Goal: Task Accomplishment & Management: Manage account settings

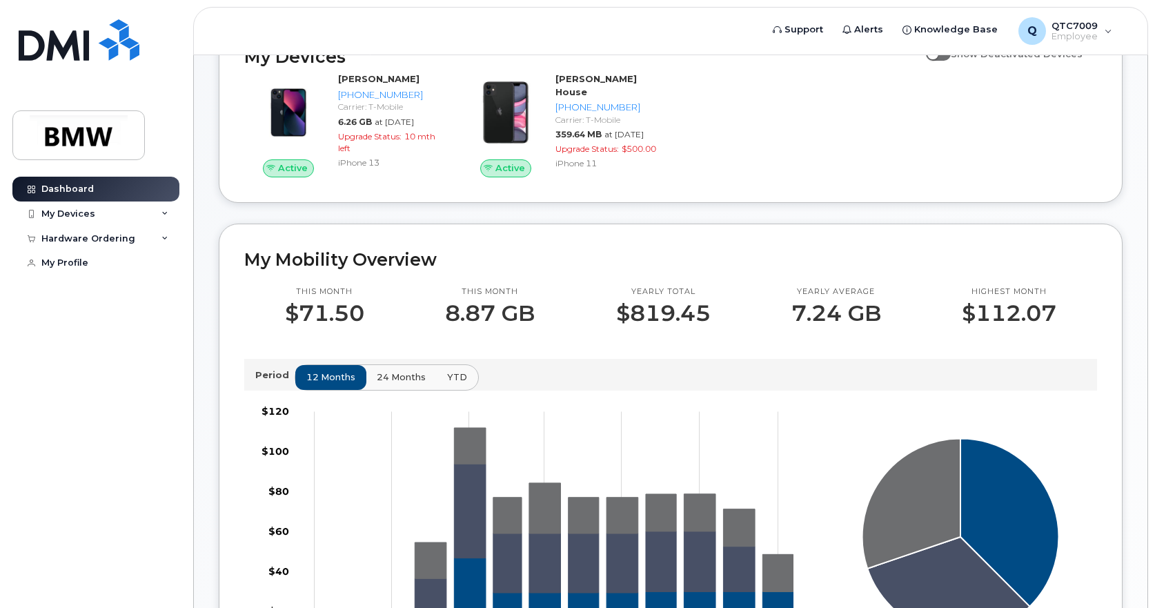
scroll to position [69, 0]
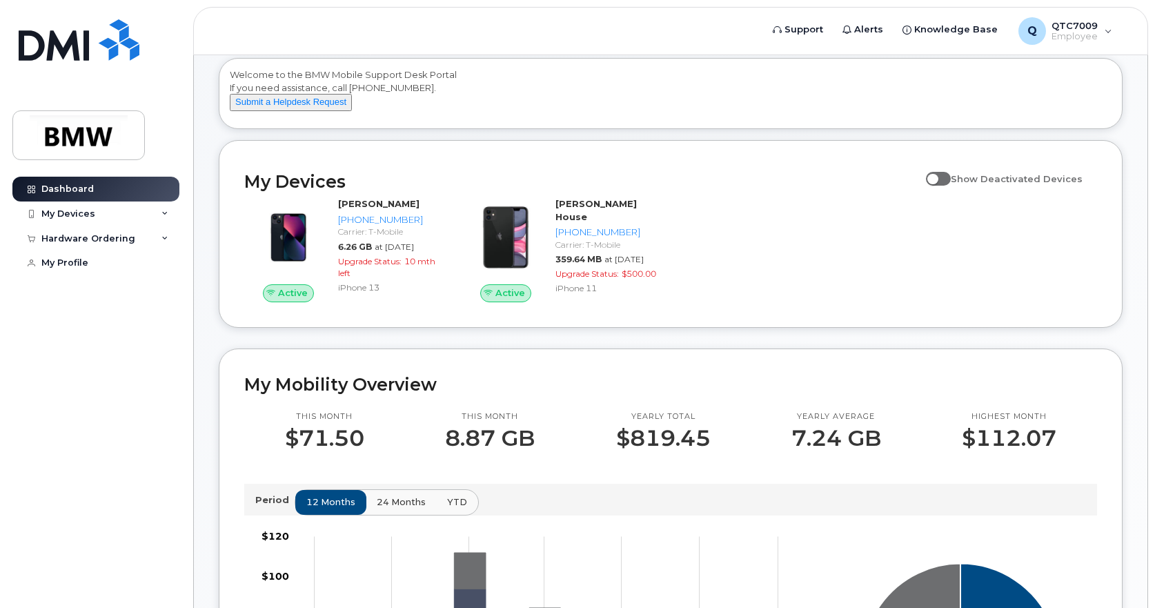
click at [942, 186] on span at bounding box center [938, 179] width 25 height 14
click at [937, 177] on input "Show Deactivated Devices" at bounding box center [931, 171] width 11 height 11
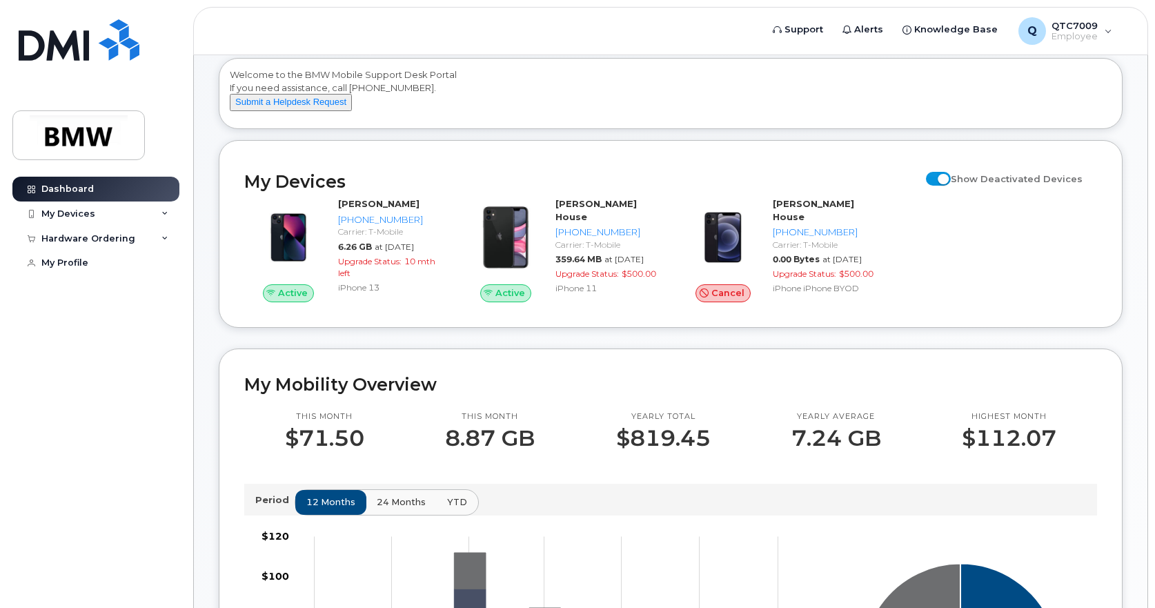
click at [947, 186] on span at bounding box center [938, 179] width 25 height 14
click at [937, 177] on input "Show Deactivated Devices" at bounding box center [931, 171] width 11 height 11
checkbox input "false"
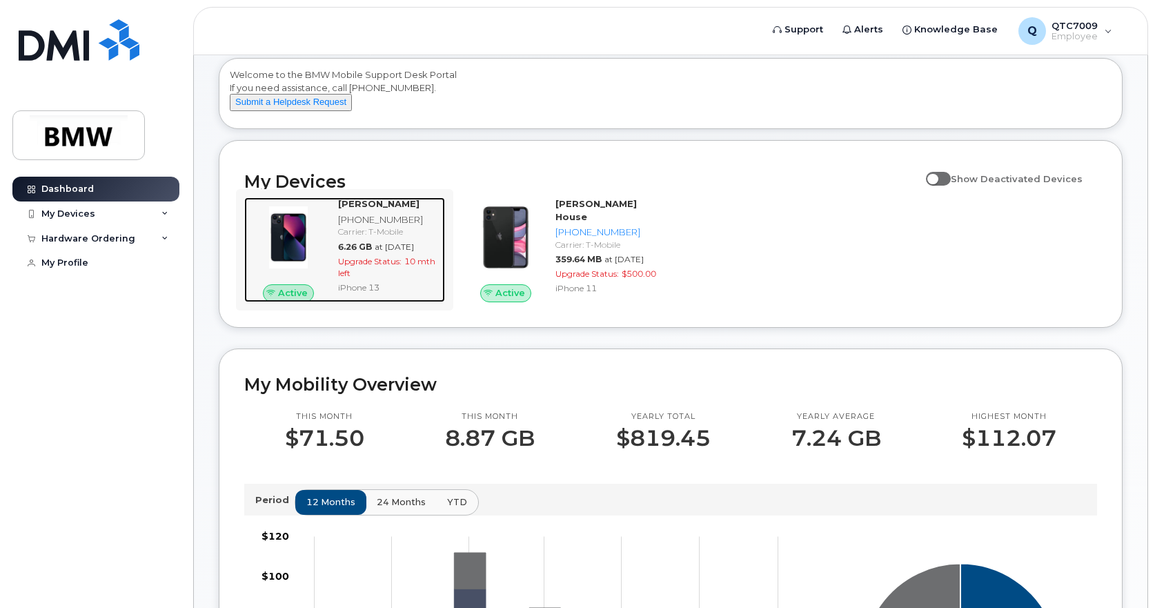
click at [379, 209] on strong "Jimmy Campbell" at bounding box center [378, 203] width 81 height 11
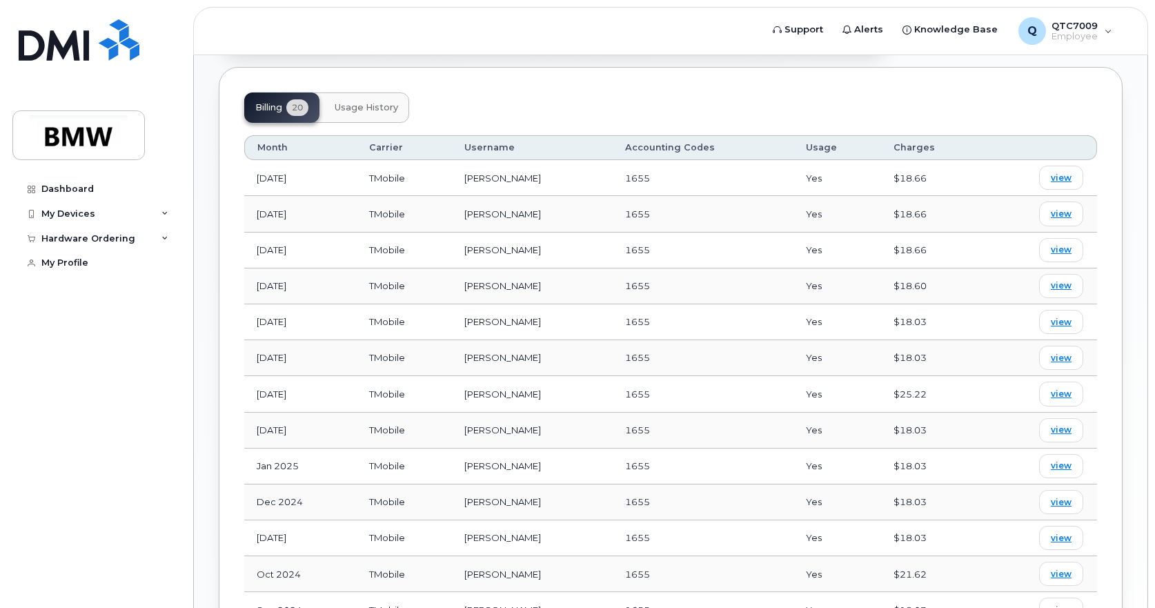
scroll to position [483, 0]
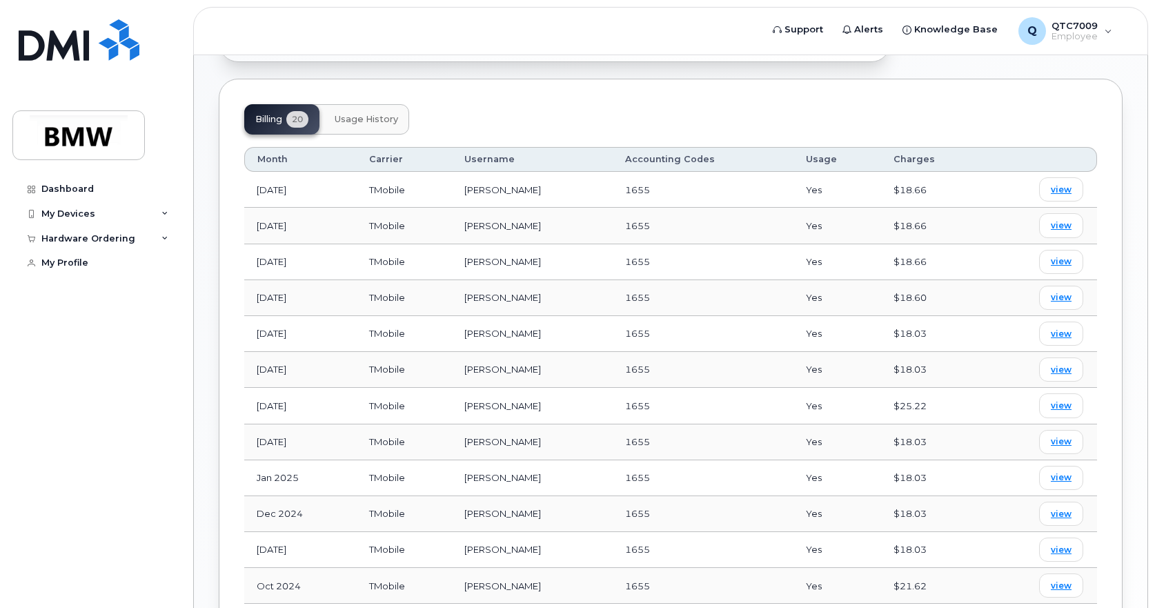
click at [366, 115] on button "Usage History" at bounding box center [367, 119] width 86 height 30
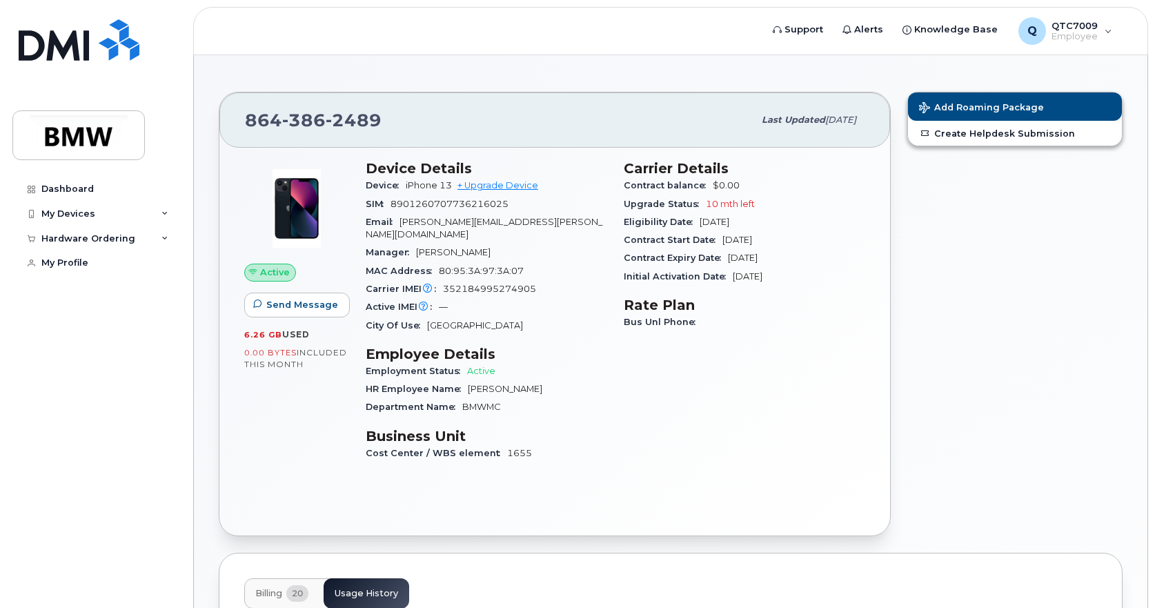
scroll to position [0, 0]
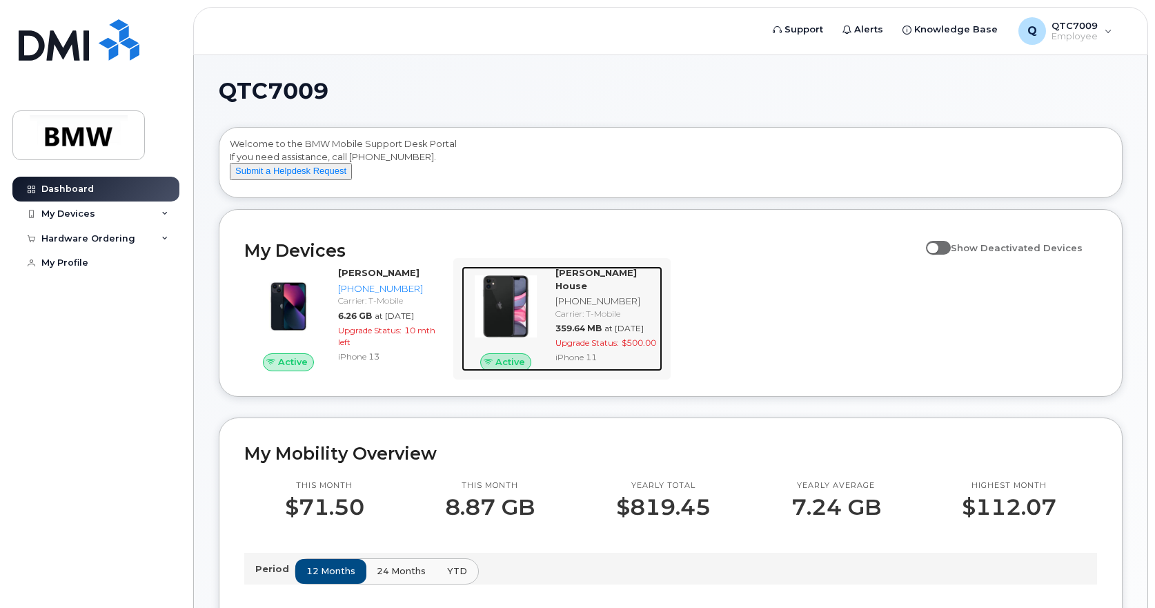
click at [580, 282] on strong "[PERSON_NAME] House" at bounding box center [595, 279] width 81 height 24
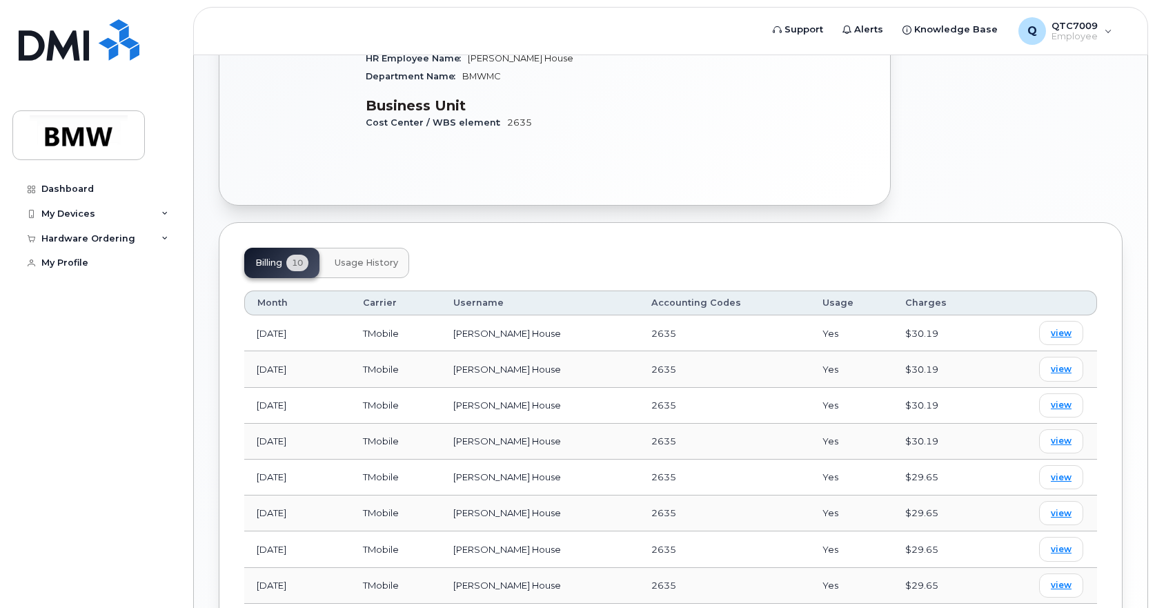
scroll to position [345, 0]
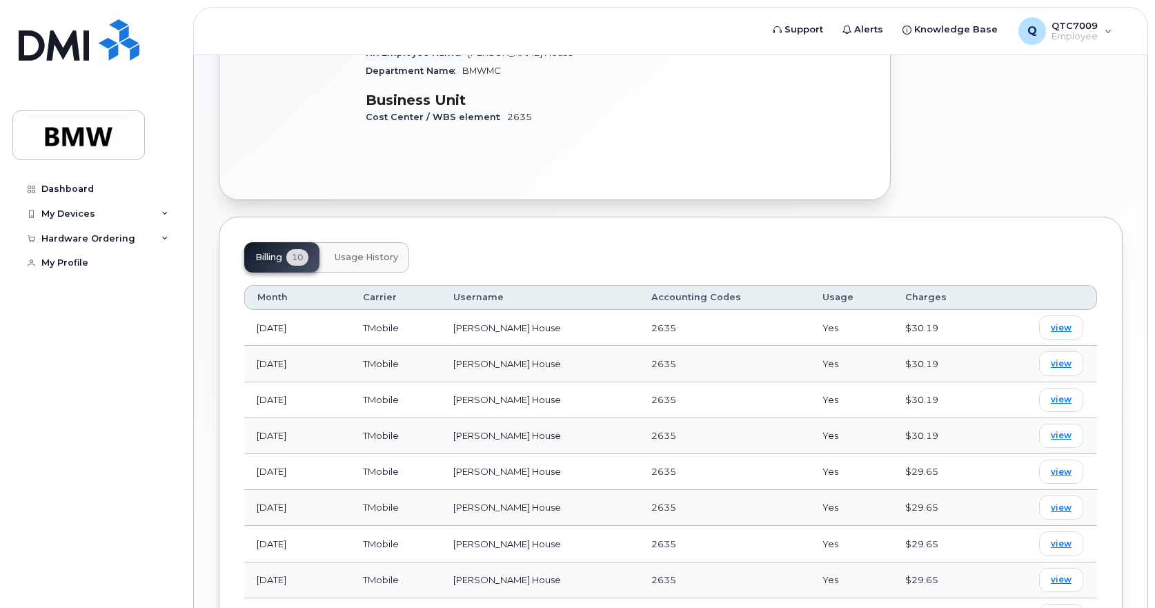
click at [355, 252] on span "Usage History" at bounding box center [366, 257] width 63 height 11
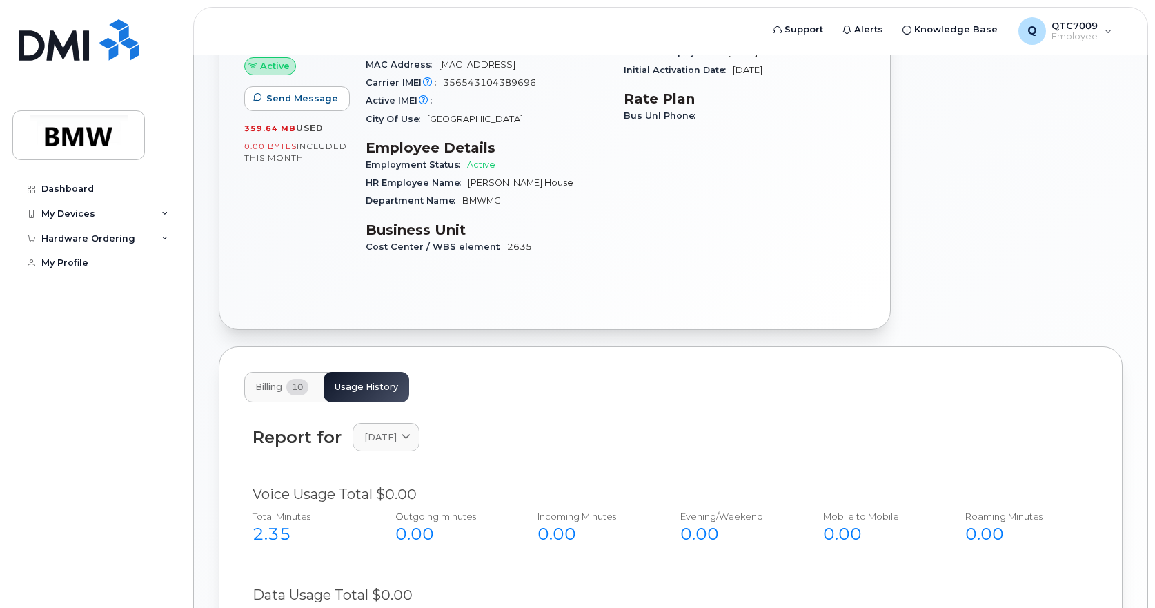
scroll to position [212, 0]
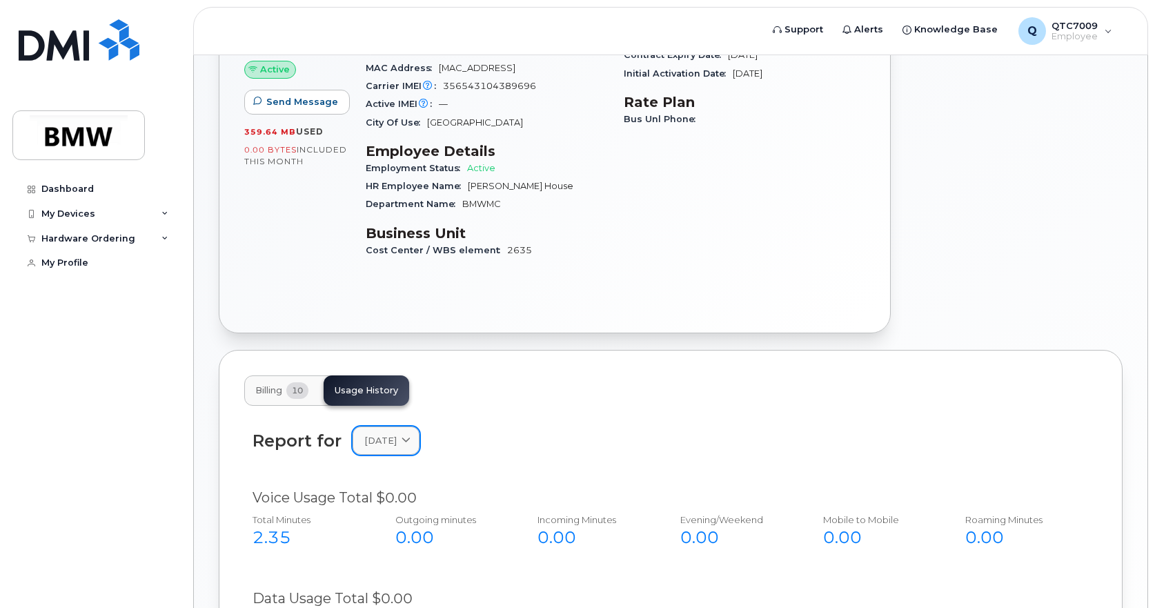
click at [397, 434] on span "[DATE]" at bounding box center [380, 440] width 32 height 13
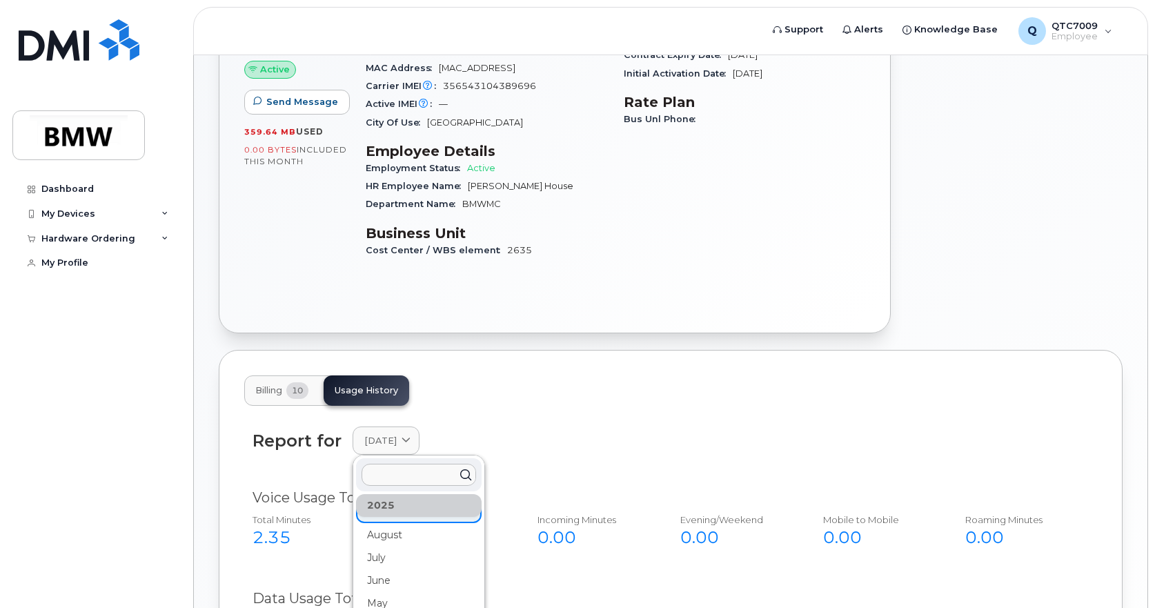
scroll to position [0, 0]
click at [400, 546] on div "August" at bounding box center [419, 557] width 126 height 23
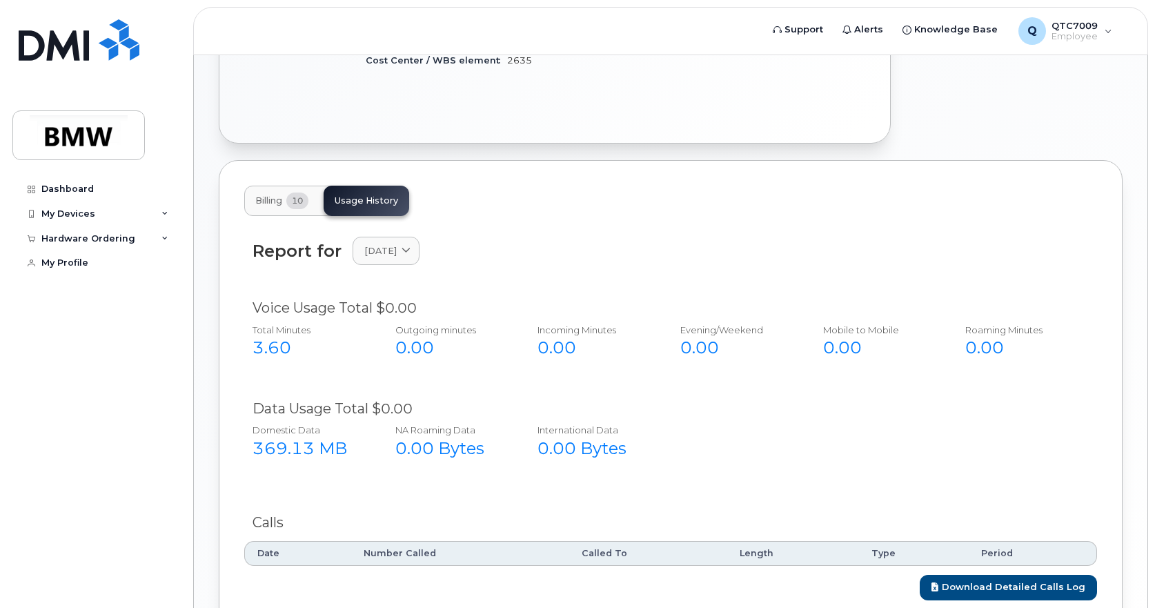
scroll to position [419, 0]
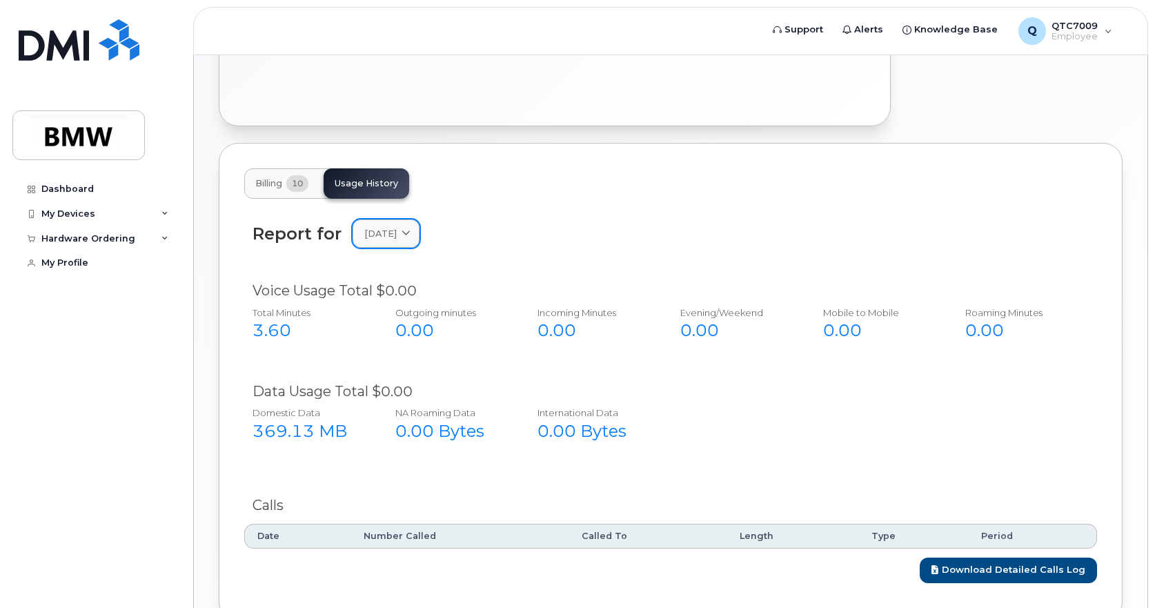
click at [397, 227] on span "August 2025" at bounding box center [380, 233] width 32 height 13
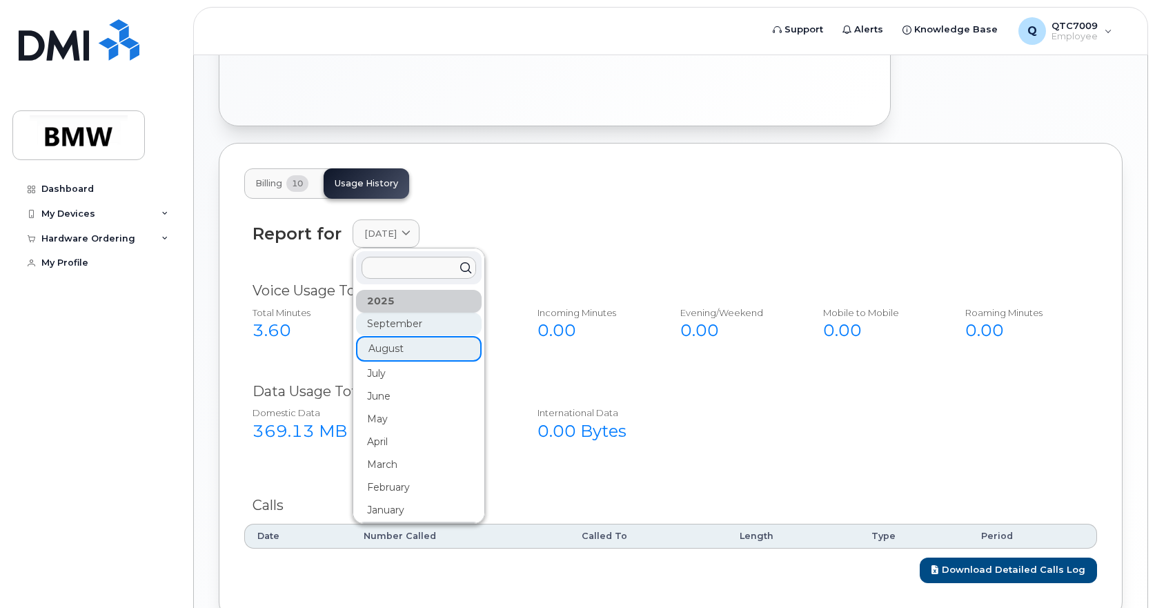
click at [397, 313] on div "September" at bounding box center [419, 324] width 126 height 23
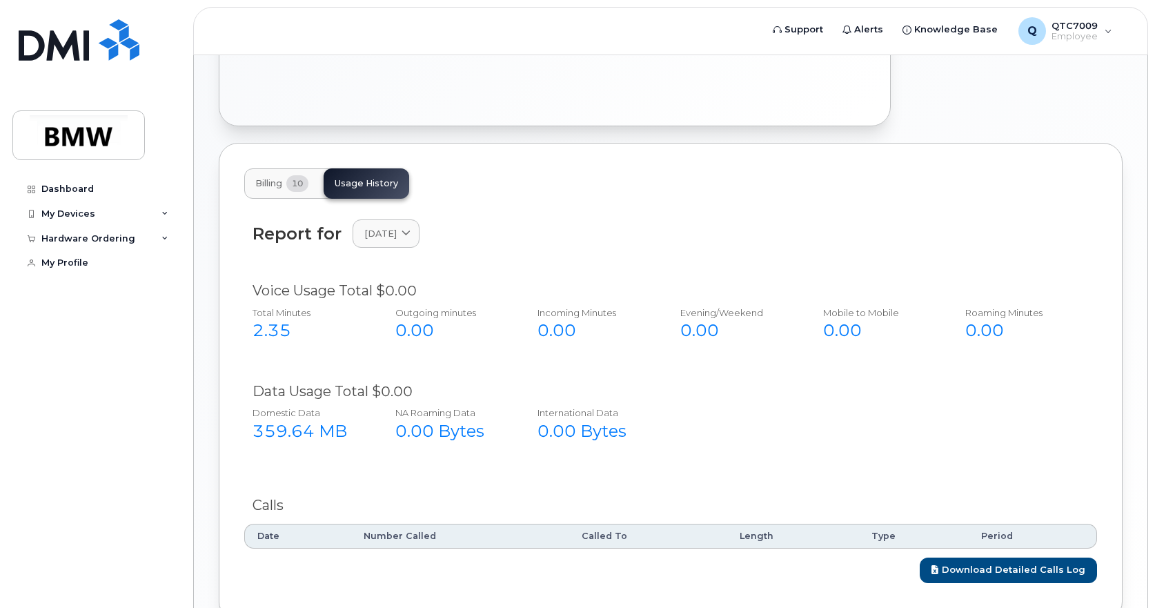
click at [372, 168] on div "Billing 10 Usage History" at bounding box center [326, 183] width 165 height 30
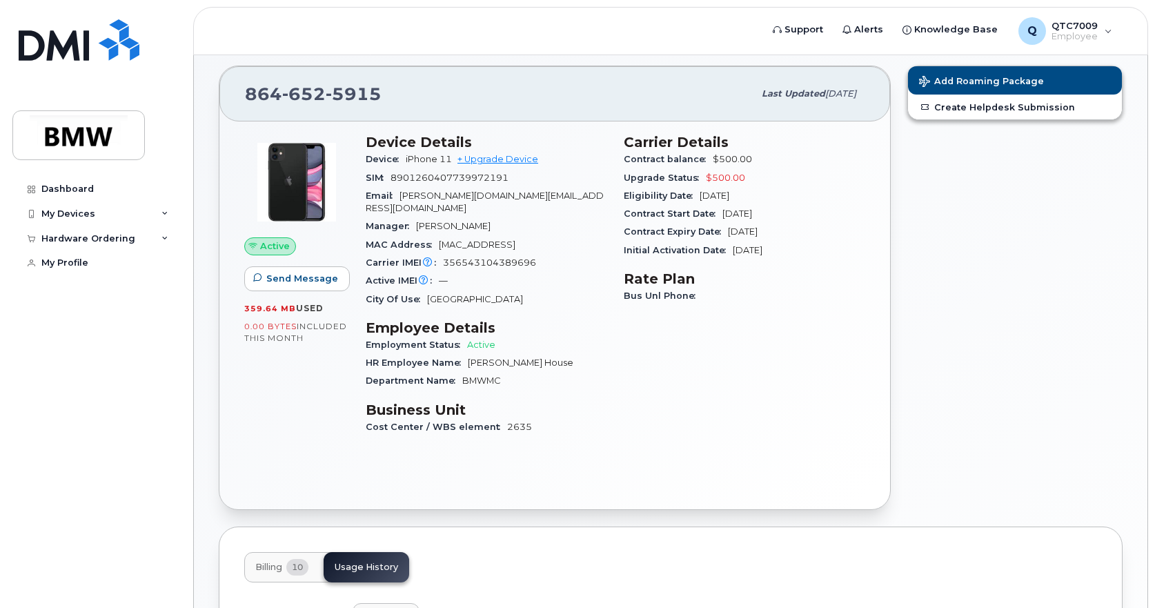
scroll to position [5, 0]
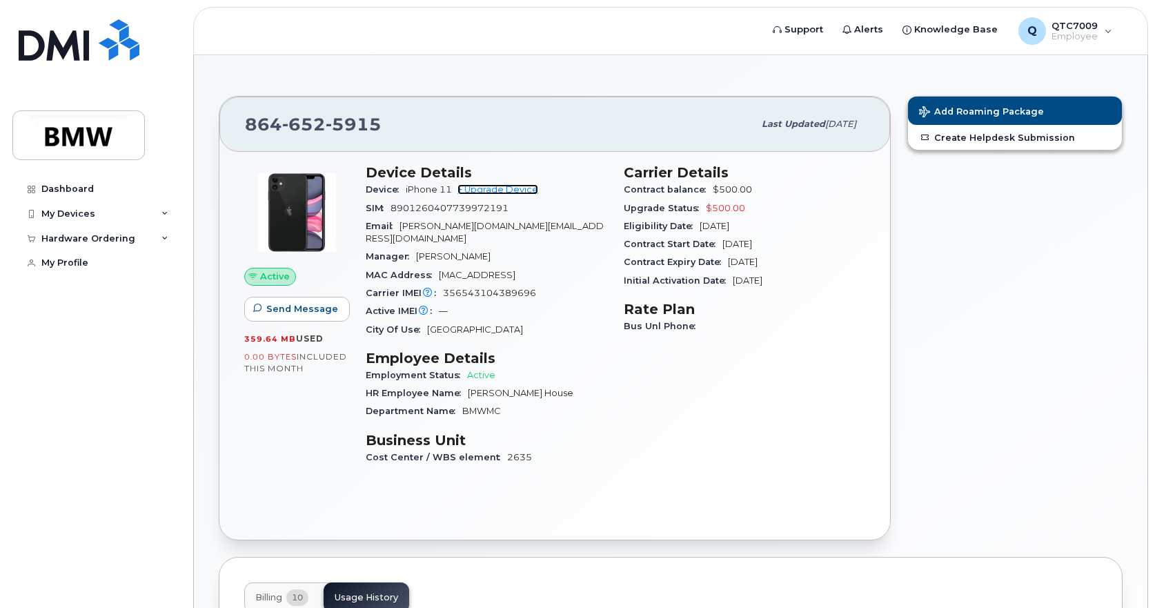
click at [506, 191] on link "+ Upgrade Device" at bounding box center [497, 189] width 81 height 10
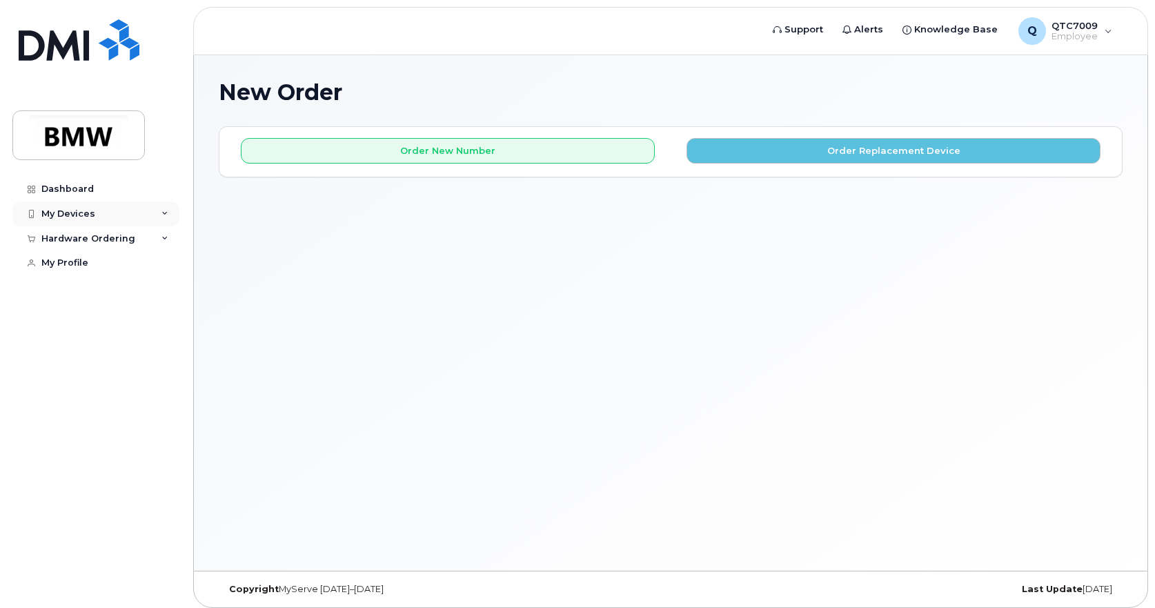
click at [72, 213] on div "My Devices" at bounding box center [68, 213] width 54 height 11
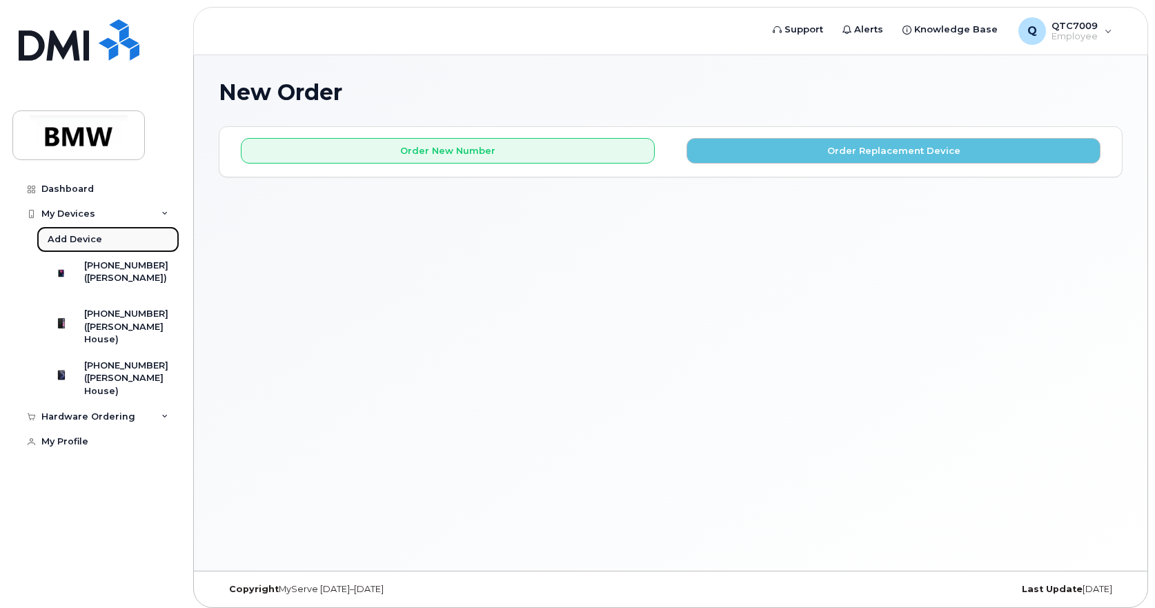
click at [86, 240] on div "Add Device" at bounding box center [75, 239] width 55 height 12
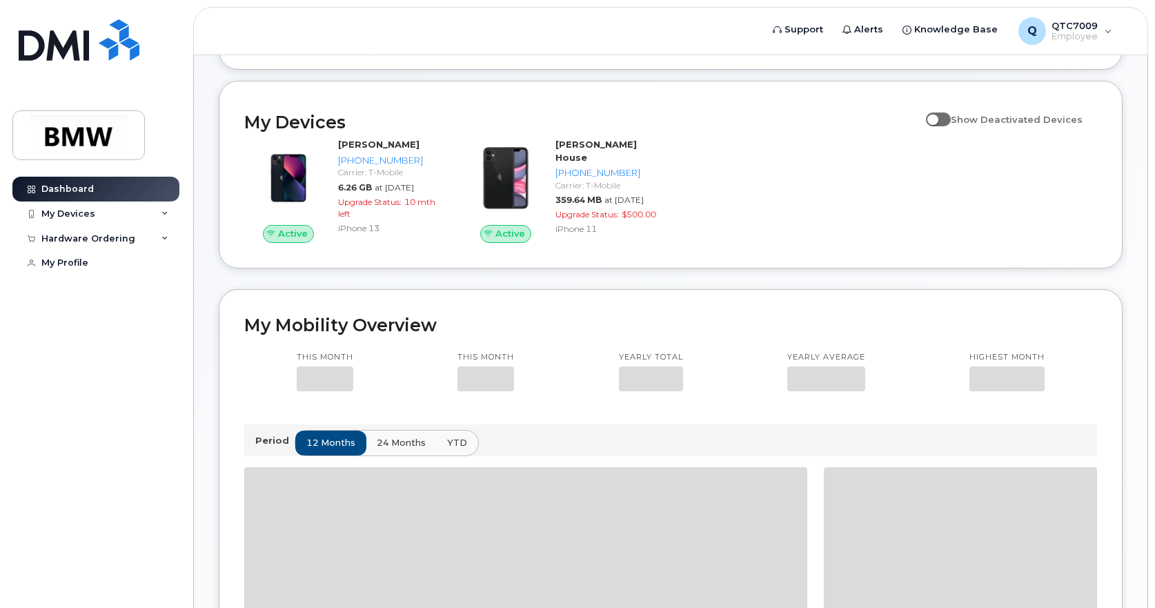
scroll to position [138, 0]
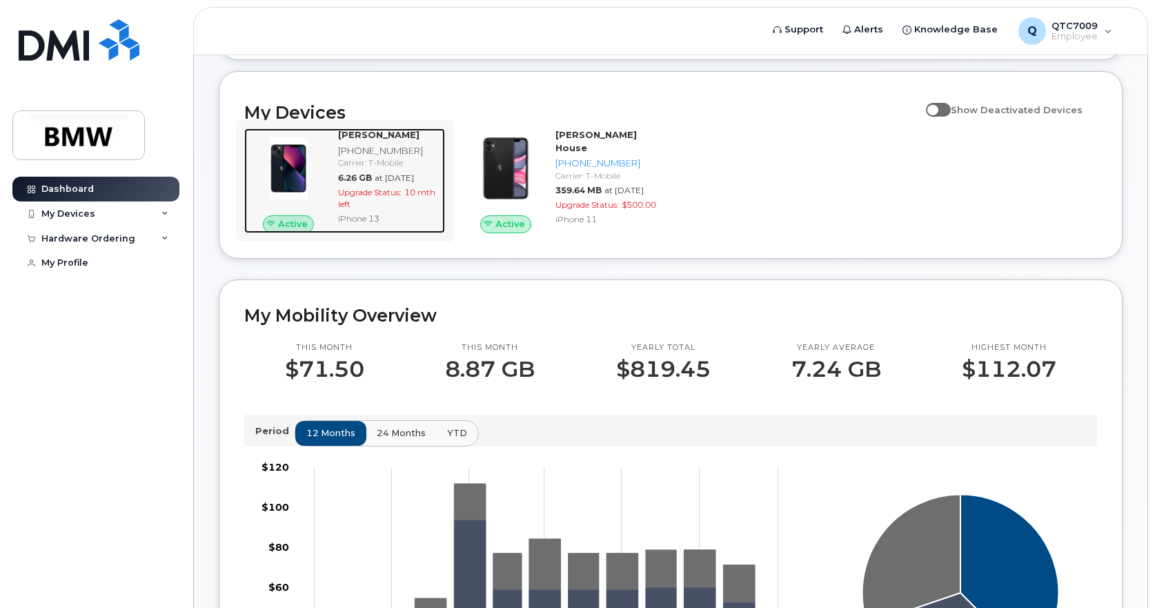
click at [388, 155] on div "[PERSON_NAME] [PHONE_NUMBER] Carrier: T-Mobile 6.26 GB at [DATE] Upgrade Status…" at bounding box center [389, 180] width 112 height 105
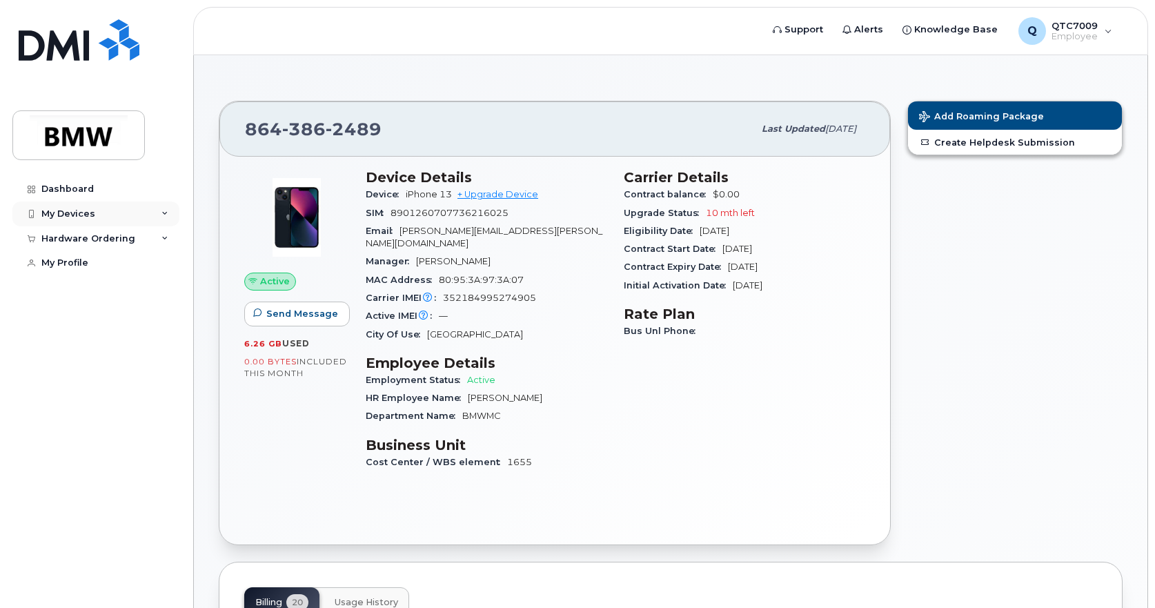
click at [91, 214] on div "My Devices" at bounding box center [68, 213] width 54 height 11
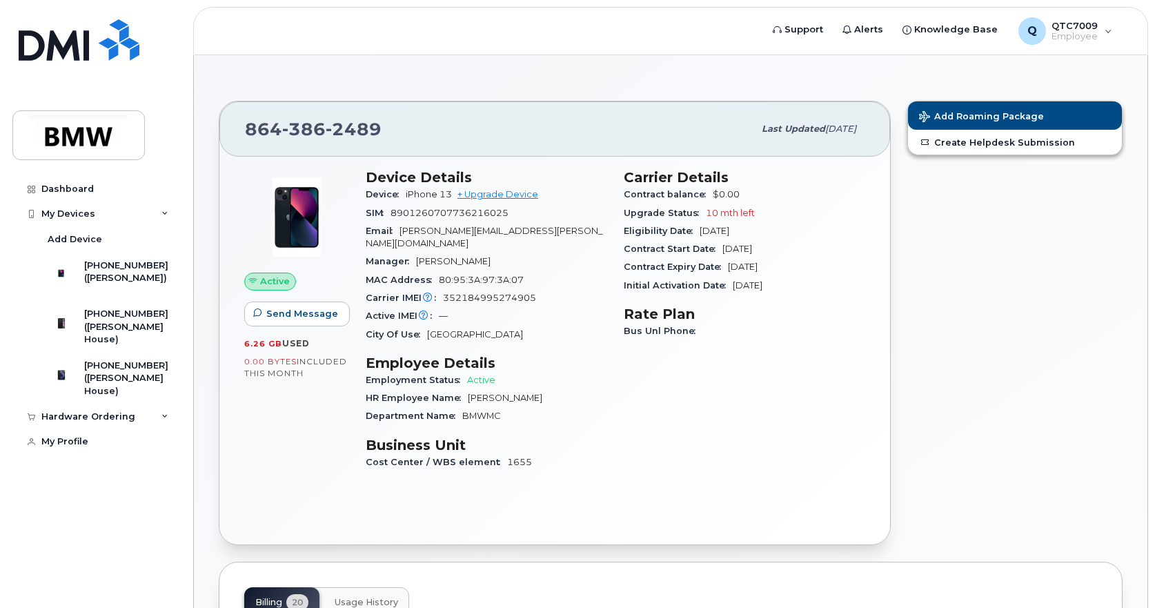
drag, startPoint x: 144, startPoint y: 264, endPoint x: 242, endPoint y: 46, distance: 239.7
click at [242, 46] on header "Support Alerts Knowledge Base Q QTC7009 Employee English Français Sign out" at bounding box center [670, 31] width 955 height 48
click at [86, 210] on div "My Devices" at bounding box center [68, 213] width 54 height 11
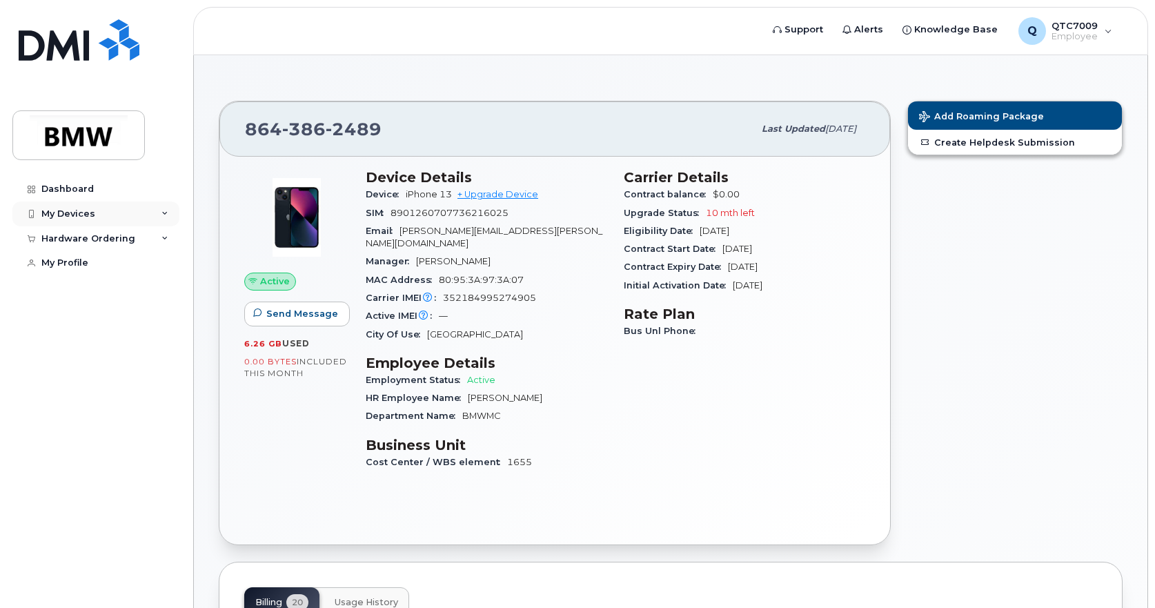
click at [85, 213] on div "My Devices" at bounding box center [68, 213] width 54 height 11
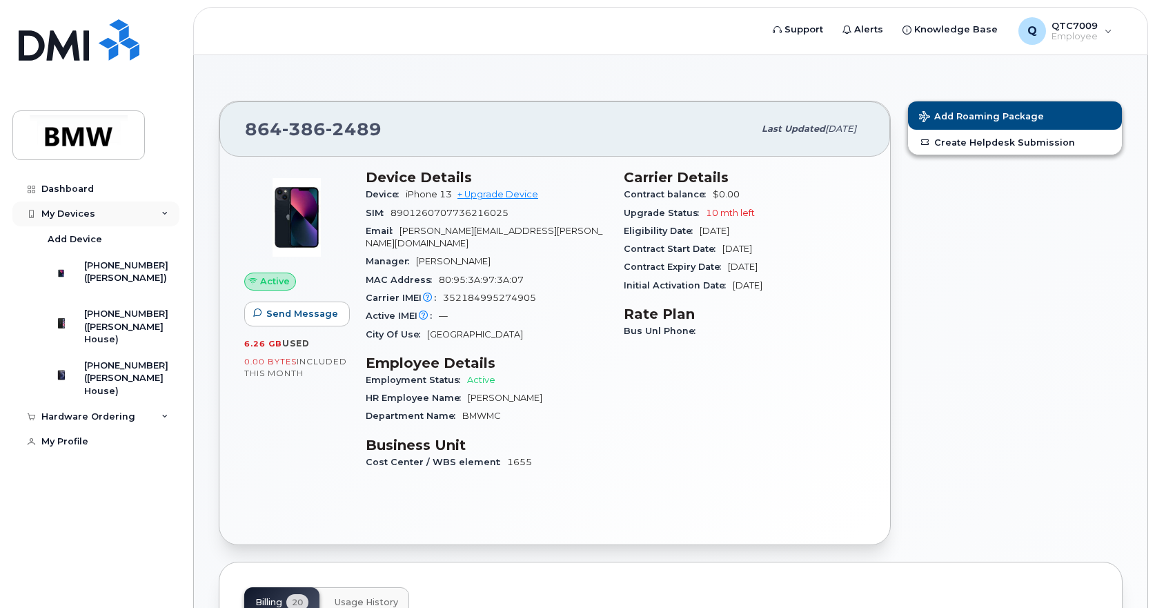
click at [81, 212] on div "My Devices" at bounding box center [68, 213] width 54 height 11
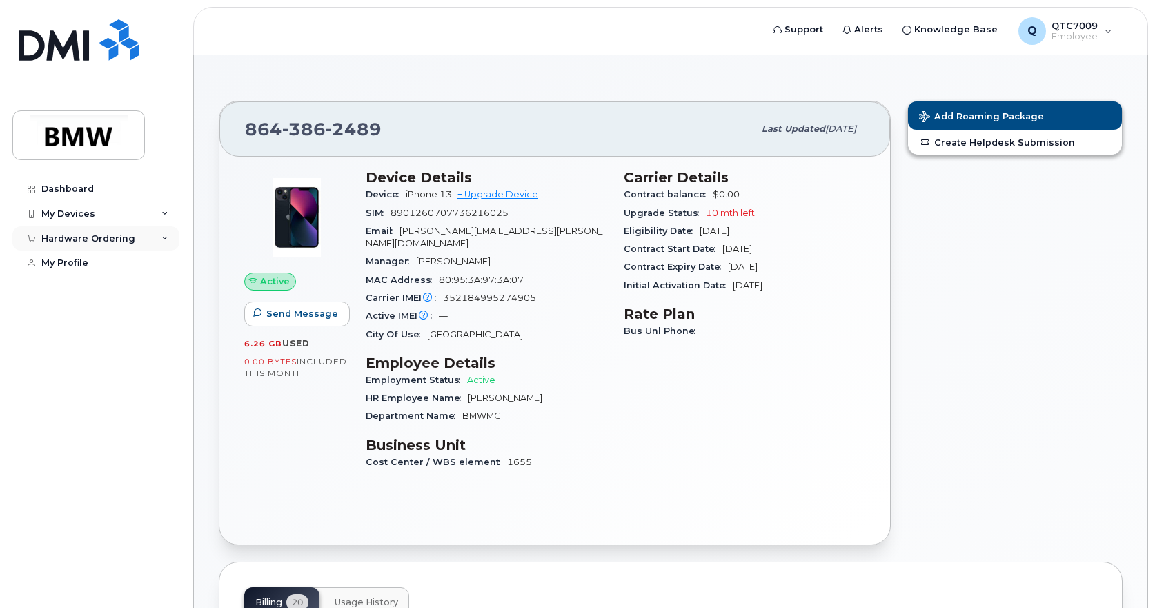
click at [93, 235] on div "Hardware Ordering" at bounding box center [88, 238] width 94 height 11
click at [81, 261] on div "My Orders" at bounding box center [73, 263] width 50 height 12
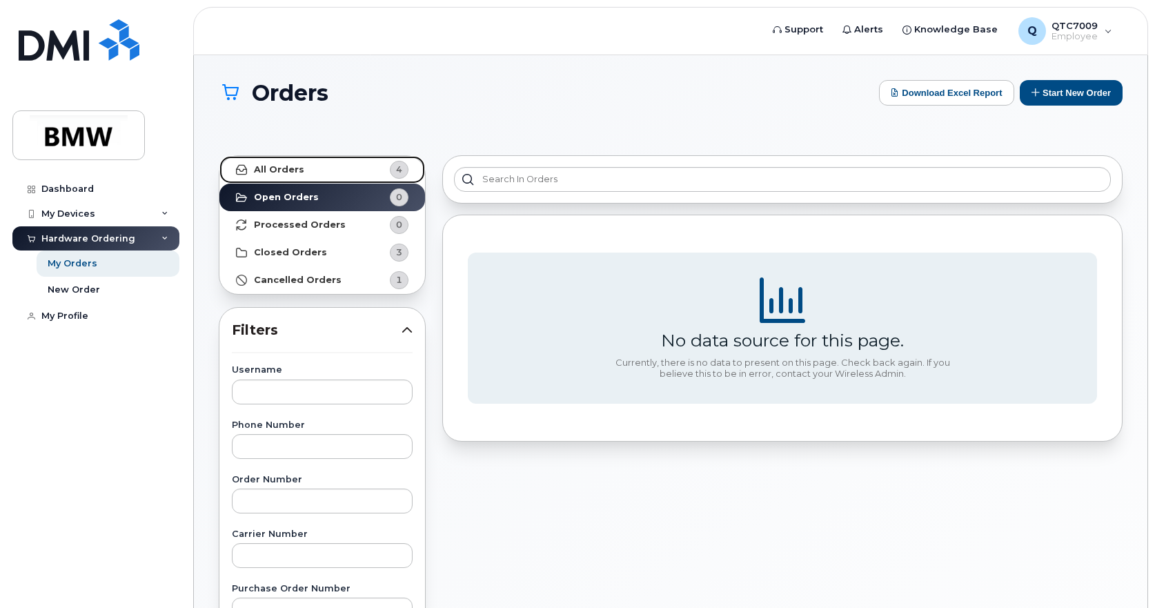
click at [319, 170] on link "All Orders 4" at bounding box center [322, 170] width 206 height 28
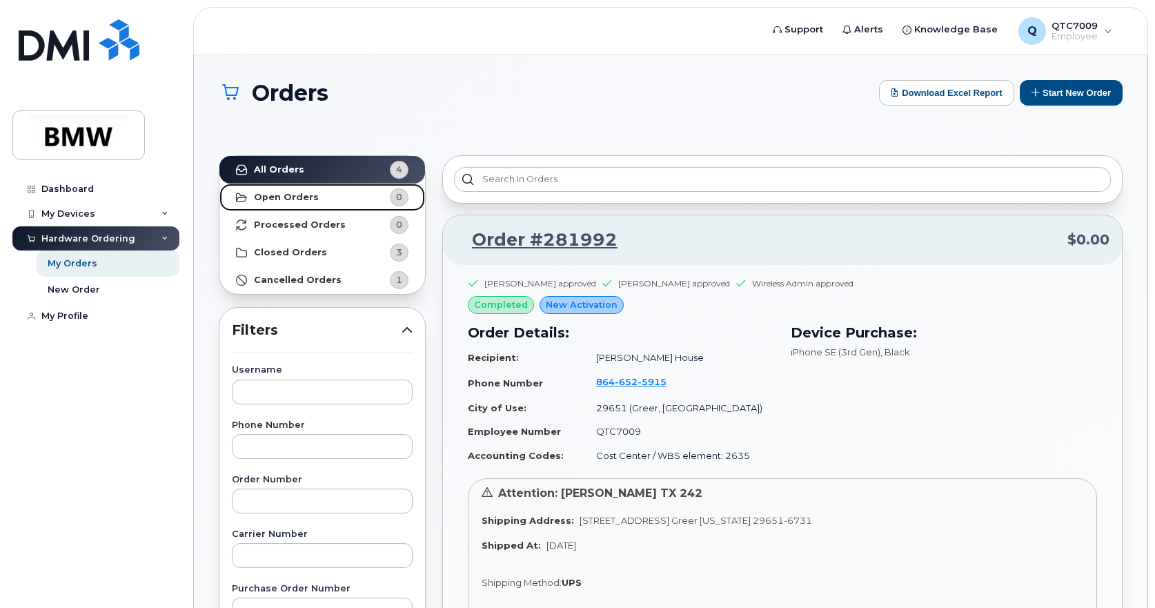
click at [288, 193] on strong "Open Orders" at bounding box center [286, 197] width 65 height 11
